Goal: Transaction & Acquisition: Purchase product/service

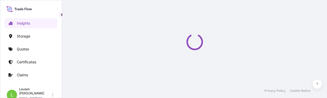
select select "2025"
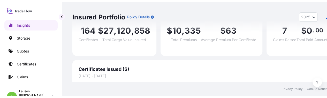
scroll to position [50, 0]
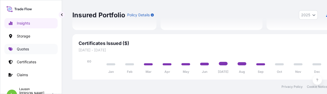
click at [25, 48] on p "Quotes" at bounding box center [23, 49] width 12 height 5
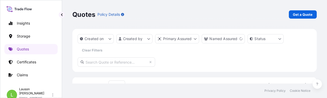
scroll to position [9, 0]
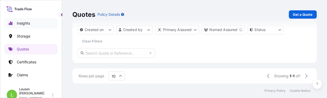
click at [26, 24] on p "Insights" at bounding box center [23, 23] width 13 height 5
select select "2025"
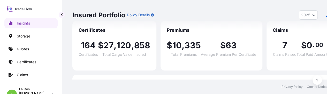
click at [30, 10] on icon at bounding box center [19, 8] width 26 height 7
click at [24, 36] on p "Storage" at bounding box center [23, 36] width 13 height 5
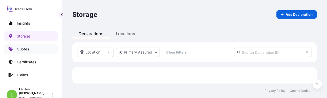
scroll to position [12, 240]
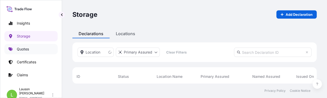
click at [25, 49] on p "Quotes" at bounding box center [23, 49] width 12 height 5
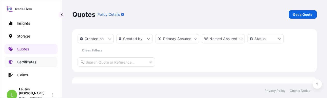
scroll to position [2, 0]
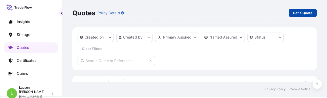
click at [295, 14] on p "Get a Quote" at bounding box center [303, 12] width 20 height 5
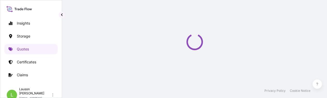
select select "Water"
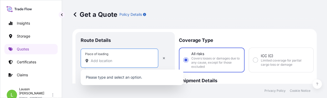
click at [100, 62] on input "Place of loading" at bounding box center [121, 60] width 61 height 5
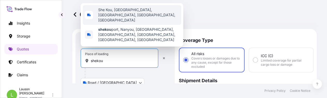
click at [107, 13] on span "She Kou, [GEOGRAPHIC_DATA], [GEOGRAPHIC_DATA], [GEOGRAPHIC_DATA], [GEOGRAPHIC_D…" at bounding box center [138, 15] width 81 height 16
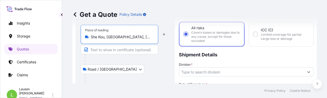
scroll to position [52, 0]
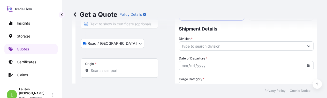
type input "She Kou, [GEOGRAPHIC_DATA], [GEOGRAPHIC_DATA], [GEOGRAPHIC_DATA], [GEOGRAPHIC_D…"
click at [106, 45] on body "Insights Storage Quotes Certificates Claims L [PERSON_NAME] [PERSON_NAME][EMAIL…" at bounding box center [163, 49] width 327 height 98
click at [107, 69] on input "Origin *" at bounding box center [121, 70] width 61 height 5
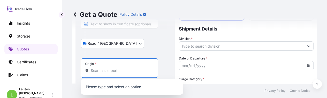
click at [85, 43] on body "0 options available. Insights Storage Quotes Certificates Claims [PERSON_NAME] …" at bounding box center [163, 49] width 327 height 98
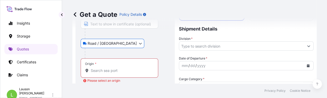
click at [96, 71] on input "Origin * Please select an origin" at bounding box center [121, 70] width 61 height 5
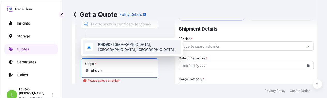
click at [116, 49] on span "PHDVO - [GEOGRAPHIC_DATA], [GEOGRAPHIC_DATA], [GEOGRAPHIC_DATA]" at bounding box center [138, 47] width 81 height 10
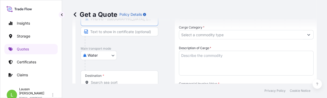
scroll to position [129, 0]
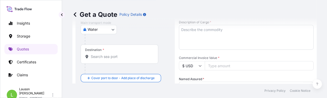
type input "PHDVO - [GEOGRAPHIC_DATA], [GEOGRAPHIC_DATA], [GEOGRAPHIC_DATA]"
click at [106, 56] on input "Destination *" at bounding box center [121, 56] width 61 height 5
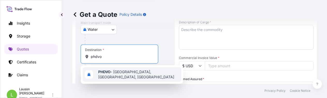
click at [114, 73] on span "PHDVO - [GEOGRAPHIC_DATA], [GEOGRAPHIC_DATA], [GEOGRAPHIC_DATA]" at bounding box center [138, 74] width 81 height 10
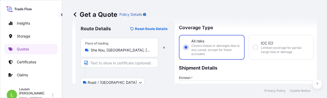
scroll to position [64, 0]
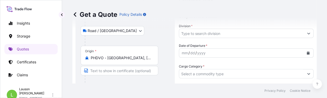
type input "PHDVO - [GEOGRAPHIC_DATA], [GEOGRAPHIC_DATA], [GEOGRAPHIC_DATA]"
click at [199, 54] on div "yyyy" at bounding box center [201, 53] width 9 height 6
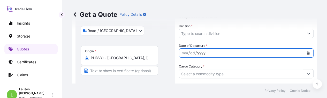
click at [307, 52] on icon "Calendar" at bounding box center [308, 52] width 3 height 3
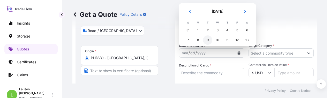
click at [207, 41] on div "9" at bounding box center [207, 39] width 9 height 9
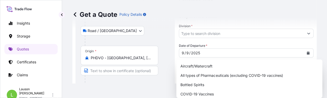
click at [267, 69] on input "Cargo Category *" at bounding box center [241, 73] width 125 height 9
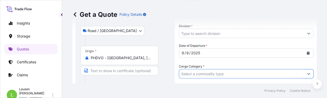
click at [258, 69] on input "Cargo Category *" at bounding box center [241, 73] width 125 height 9
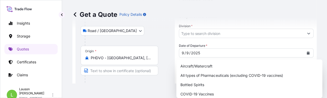
click at [307, 72] on icon "Show suggestions" at bounding box center [308, 73] width 3 height 3
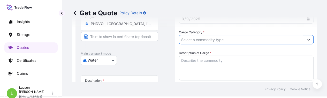
scroll to position [71, 0]
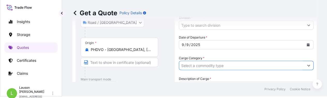
click at [267, 61] on input "Cargo Category *" at bounding box center [241, 65] width 125 height 9
click at [307, 65] on icon "Show suggestions" at bounding box center [308, 66] width 3 height 2
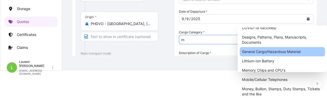
scroll to position [2, 0]
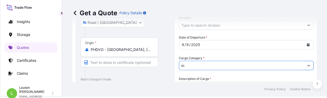
click at [298, 61] on input "m" at bounding box center [241, 65] width 125 height 9
click at [274, 61] on input "m" at bounding box center [241, 65] width 125 height 9
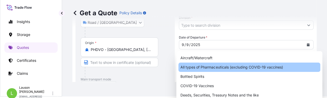
click at [305, 44] on body "20 options available. Insights Storage Quotes Certificates Claims [PERSON_NAME]…" at bounding box center [163, 47] width 327 height 98
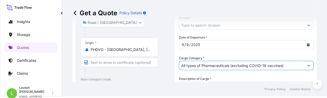
click at [305, 45] on body "20 options available. Insights Storage Quotes Certificates Claims [PERSON_NAME]…" at bounding box center [163, 47] width 327 height 98
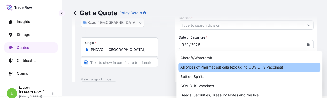
click at [306, 44] on body "20 options available. Insights Storage Quotes Certificates Claims [PERSON_NAME]…" at bounding box center [163, 47] width 327 height 98
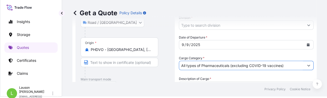
click at [294, 61] on input "All types of Pharmaceuticals (excluding COVID-19 vaccines)" at bounding box center [241, 65] width 125 height 9
click at [306, 45] on body "20 options available. Insights Storage Quotes Certificates Claims [PERSON_NAME]…" at bounding box center [163, 47] width 327 height 98
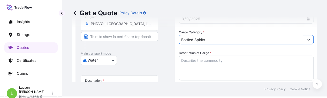
scroll to position [71, 0]
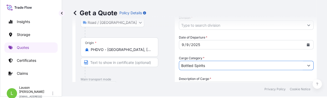
click at [307, 64] on icon "Show suggestions" at bounding box center [308, 65] width 3 height 3
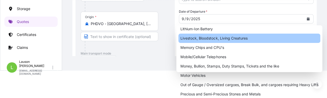
scroll to position [2, 0]
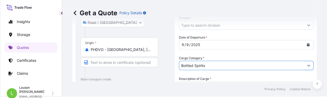
click at [305, 45] on body "Insights Storage Quotes Certificates Claims L [PERSON_NAME] [PERSON_NAME][EMAIL…" at bounding box center [163, 47] width 327 height 98
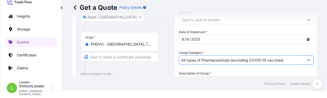
click at [305, 46] on body "Insights Storage Quotes Certificates Claims L [PERSON_NAME] [PERSON_NAME][EMAIL…" at bounding box center [163, 42] width 327 height 98
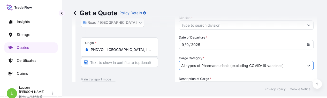
click at [293, 61] on input "All types of Pharmaceuticals (excluding COVID-19 vaccines)" at bounding box center [241, 65] width 125 height 9
click at [306, 46] on body "Insights Storage Quotes Certificates Claims L [PERSON_NAME] [PERSON_NAME][EMAIL…" at bounding box center [163, 47] width 327 height 98
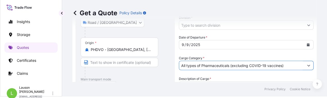
click at [288, 61] on input "All types of Pharmaceuticals (excluding COVID-19 vaccines)" at bounding box center [241, 65] width 125 height 9
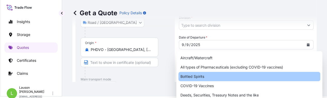
click at [306, 46] on body "Insights Storage Quotes Certificates Claims L [PERSON_NAME] [PERSON_NAME][EMAIL…" at bounding box center [163, 47] width 327 height 98
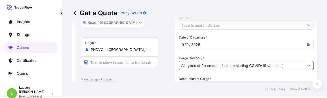
type input "All types of Pharmaceuticals (excluding COVID-19 vaccines)"
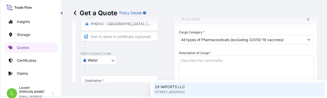
click at [186, 87] on div "29 IMPORTS LLC [STREET_ADDRESS]" at bounding box center [239, 89] width 172 height 14
type input "29 IMPORTS LLC"
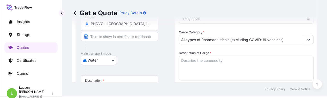
click at [209, 56] on textarea "Description of Cargo *" at bounding box center [246, 68] width 135 height 25
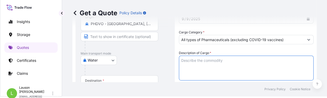
paste textarea ""TWO ( 2 ) UNITS COUNTER-BALANCED ELECTRIC FORKLIFT MODEL SCP20C6 SERIAL NO./EN…"
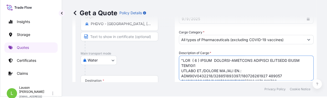
scroll to position [334, 0]
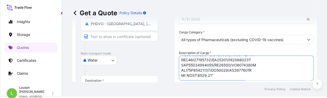
type textarea ""TWO ( 2 ) UNITS COUNTER-BALANCED ELECTRIC FORKLIFT MODEL SCP20C6 SERIAL NO./EN…"
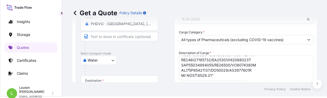
click at [282, 92] on input "Commercial Invoice Value *" at bounding box center [259, 96] width 109 height 9
paste input "178840"
type input "178840"
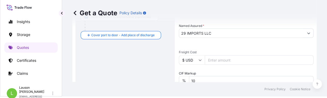
scroll to position [194, 0]
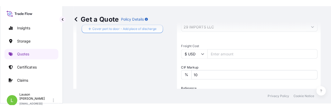
scroll to position [180, 0]
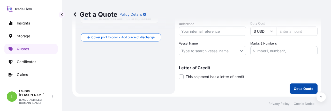
click at [300, 89] on p "Get a Quote" at bounding box center [304, 88] width 20 height 5
click at [182, 77] on span at bounding box center [181, 77] width 5 height 5
click at [179, 74] on input "This shipment has a letter of credit" at bounding box center [179, 74] width 0 height 0
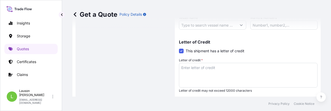
scroll to position [220, 0]
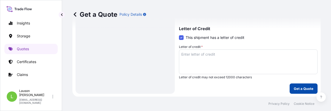
click at [299, 88] on p "Get a Quote" at bounding box center [304, 88] width 20 height 5
click at [182, 37] on span at bounding box center [181, 37] width 5 height 5
click at [179, 35] on input "This shipment has a letter of credit" at bounding box center [179, 35] width 0 height 0
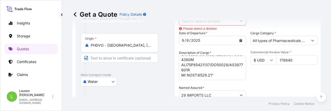
scroll to position [51, 0]
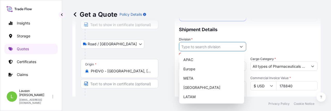
click at [240, 47] on icon "Show suggestions" at bounding box center [241, 46] width 3 height 3
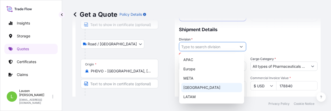
click at [208, 89] on div "[GEOGRAPHIC_DATA]" at bounding box center [211, 87] width 61 height 9
type input "[GEOGRAPHIC_DATA]"
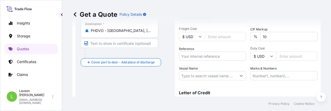
scroll to position [180, 0]
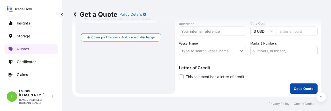
click at [298, 89] on p "Get a Quote" at bounding box center [304, 88] width 20 height 5
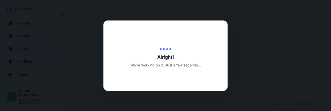
select select "Road / [GEOGRAPHIC_DATA]"
select select "Water"
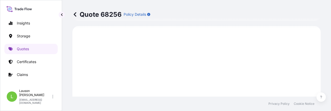
scroll to position [282, 0]
click at [138, 14] on p "Policy Details" at bounding box center [135, 14] width 22 height 5
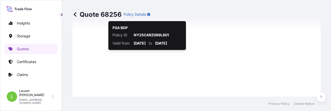
click at [140, 16] on p "Policy Details" at bounding box center [135, 14] width 22 height 5
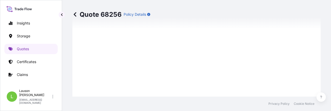
click at [129, 18] on div "Policy Details" at bounding box center [137, 14] width 27 height 8
click at [27, 63] on p "Certificates" at bounding box center [26, 61] width 19 height 5
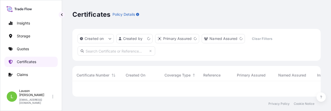
scroll to position [11, 244]
click at [26, 61] on p "Certificates" at bounding box center [26, 61] width 19 height 5
click at [218, 90] on div "Rows per page 10 Showing 1-10 of 164" at bounding box center [196, 89] width 248 height 16
click at [28, 62] on p "Certificates" at bounding box center [26, 61] width 19 height 5
click at [23, 48] on p "Quotes" at bounding box center [23, 49] width 12 height 5
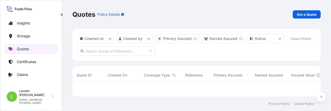
scroll to position [11, 244]
click at [115, 63] on div "Created on Created by Primary Assured Named Assured Status Clear Filters Quote …" at bounding box center [196, 63] width 248 height 68
click at [27, 23] on p "Insights" at bounding box center [23, 23] width 13 height 5
select select "2025"
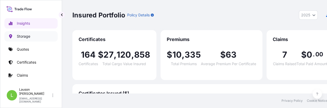
click at [25, 36] on p "Storage" at bounding box center [23, 36] width 13 height 5
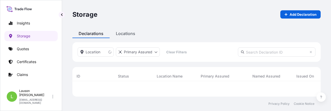
scroll to position [26, 244]
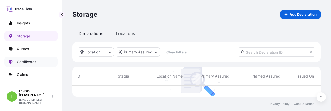
click at [24, 63] on p "Certificates" at bounding box center [26, 61] width 19 height 5
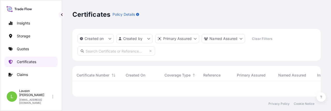
scroll to position [11, 244]
click at [20, 49] on p "Quotes" at bounding box center [23, 49] width 12 height 5
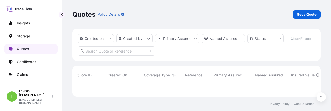
scroll to position [11, 244]
click at [27, 63] on p "Certificates" at bounding box center [26, 61] width 19 height 5
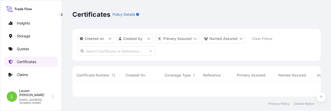
scroll to position [11, 244]
click at [119, 13] on p "Policy Details" at bounding box center [123, 14] width 22 height 5
click at [117, 16] on p "Policy Details" at bounding box center [123, 14] width 22 height 5
click at [98, 40] on p "Created on" at bounding box center [94, 38] width 19 height 5
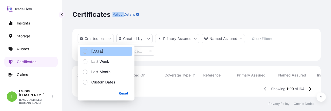
click at [92, 52] on p "[DATE]" at bounding box center [97, 51] width 12 height 5
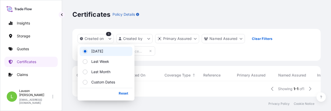
click at [191, 57] on div "Created on 1 Created by Primary Assured Named Assured Clear Filters" at bounding box center [196, 45] width 248 height 32
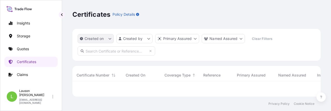
click at [100, 38] on p "Created on" at bounding box center [94, 38] width 19 height 5
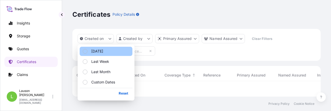
click at [99, 52] on p "[DATE]" at bounding box center [97, 51] width 12 height 5
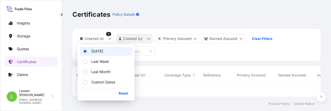
click at [132, 40] on html "Insights Storage Quotes Certificates Claims L [PERSON_NAME] [PERSON_NAME][EMAIL…" at bounding box center [165, 55] width 331 height 111
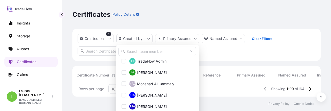
scroll to position [0, 0]
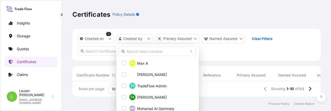
click at [147, 51] on input "text" at bounding box center [157, 51] width 78 height 9
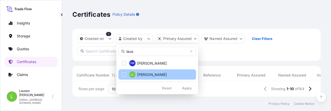
type input "laus"
click at [124, 74] on div "Select Option" at bounding box center [124, 74] width 5 height 5
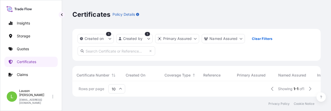
click at [217, 56] on div "Created on 1 Created by 1 Primary Assured Named Assured Clear Filters" at bounding box center [196, 45] width 248 height 32
click at [221, 40] on html "Insights Storage Quotes Certificates Claims [PERSON_NAME] [PERSON_NAME][EMAIL_A…" at bounding box center [165, 55] width 331 height 111
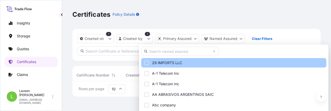
click at [171, 64] on span "29 IMPORTS LLC" at bounding box center [167, 63] width 30 height 5
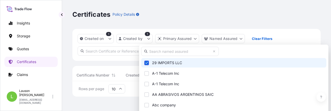
click at [107, 64] on html "Insights Storage Quotes Certificates Claims [PERSON_NAME] [PERSON_NAME][EMAIL_A…" at bounding box center [165, 55] width 331 height 111
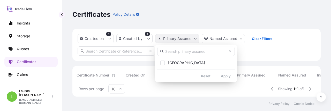
click at [178, 40] on html "Insights Storage Quotes Certificates Claims [PERSON_NAME] [PERSON_NAME][EMAIL_A…" at bounding box center [165, 55] width 331 height 111
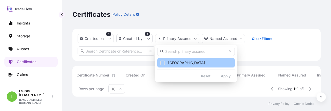
click at [160, 62] on div "Select Option" at bounding box center [162, 63] width 5 height 5
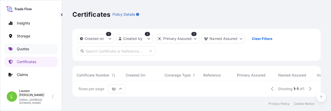
click at [23, 49] on p "Quotes" at bounding box center [23, 49] width 12 height 5
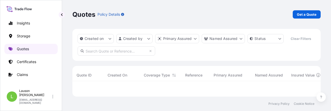
scroll to position [11, 244]
click at [98, 39] on p "Created on" at bounding box center [94, 38] width 19 height 5
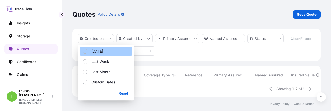
click at [94, 52] on p "[DATE]" at bounding box center [97, 51] width 12 height 5
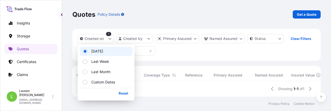
click at [187, 98] on footer "Privacy Policy Cookie Notice" at bounding box center [196, 104] width 269 height 14
